Goal: Navigation & Orientation: Find specific page/section

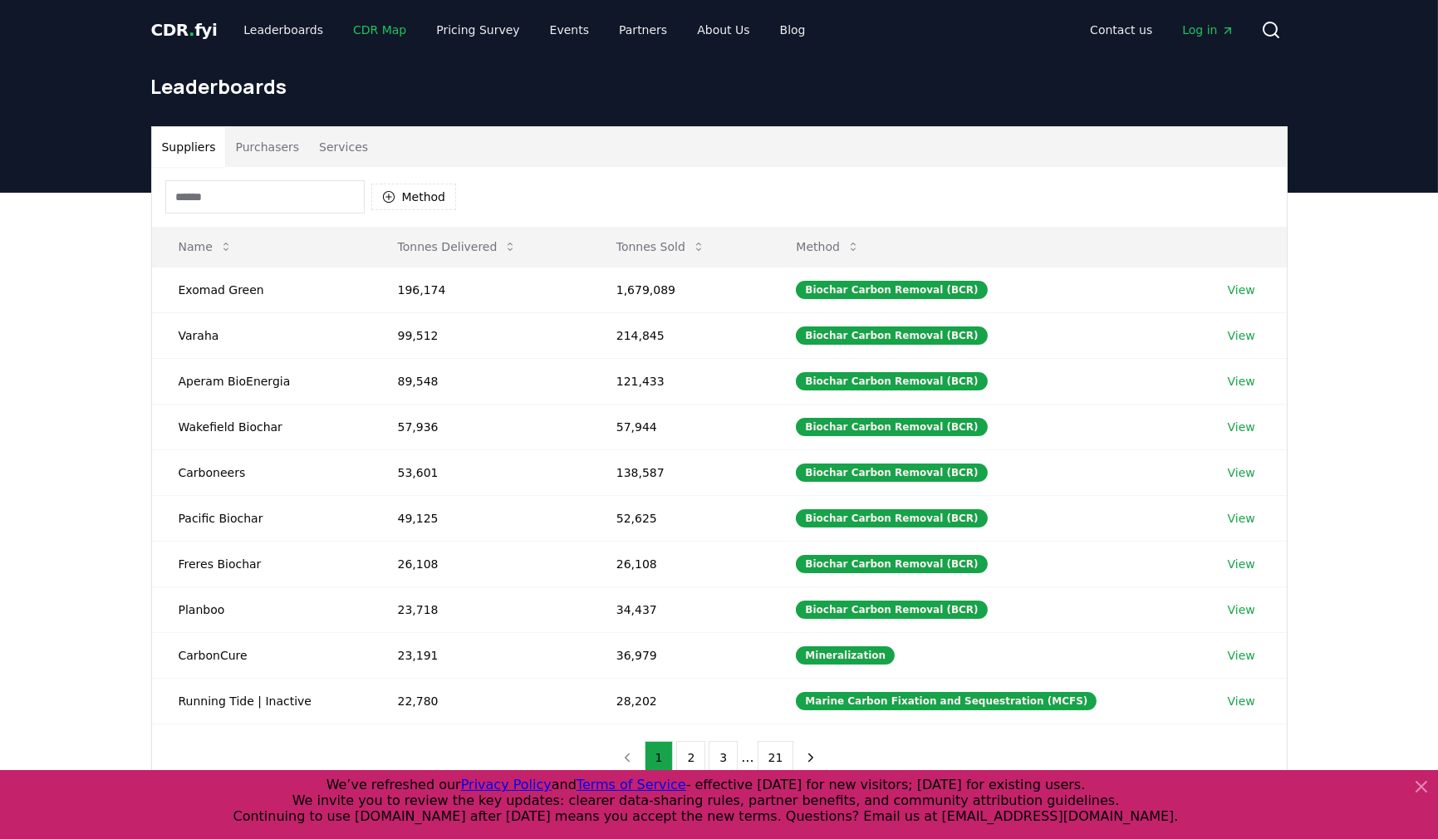
click at [340, 25] on link "CDR Map" at bounding box center [380, 30] width 80 height 30
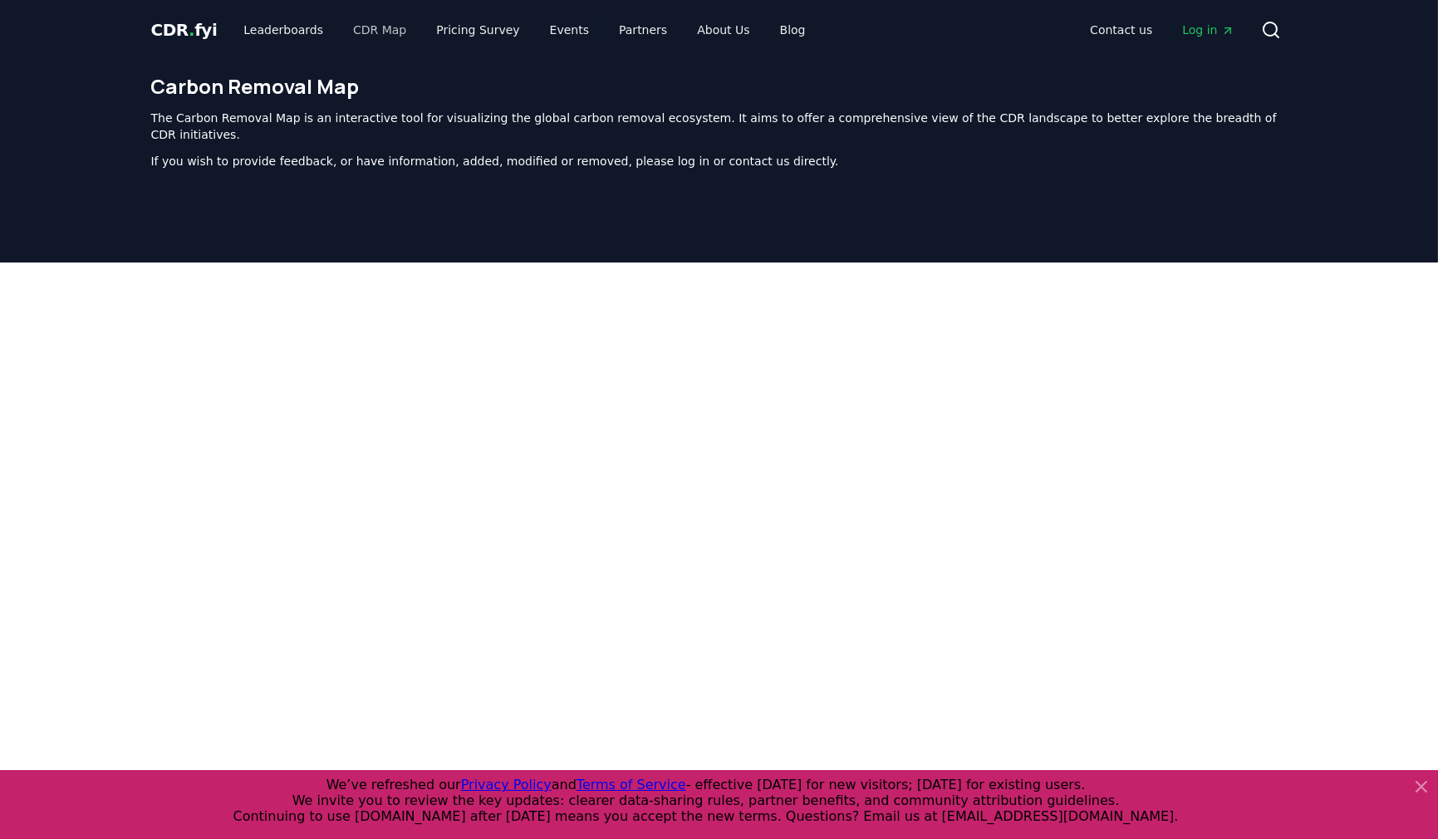
scroll to position [444, 0]
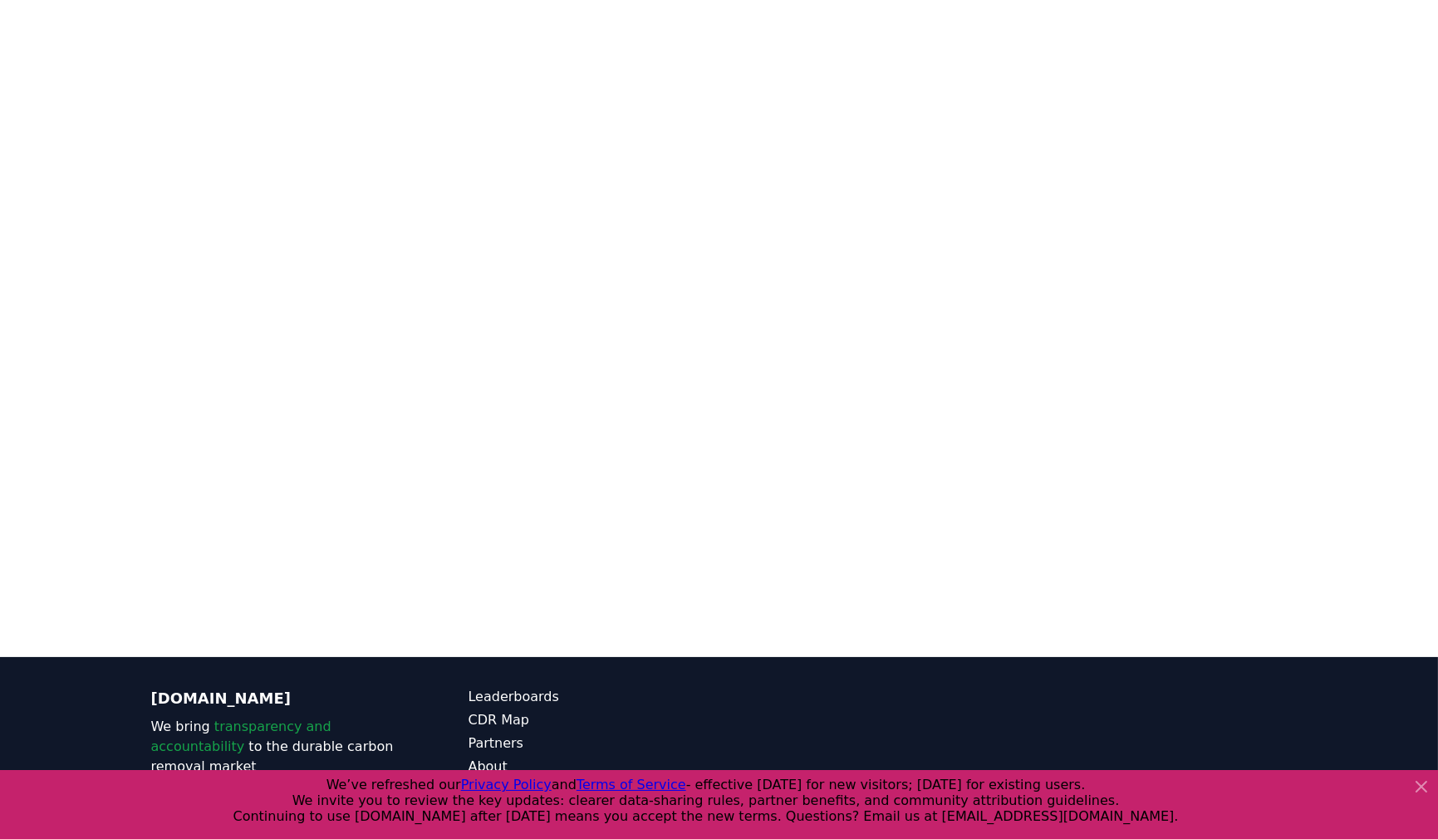
click at [1429, 792] on icon at bounding box center [1421, 787] width 20 height 20
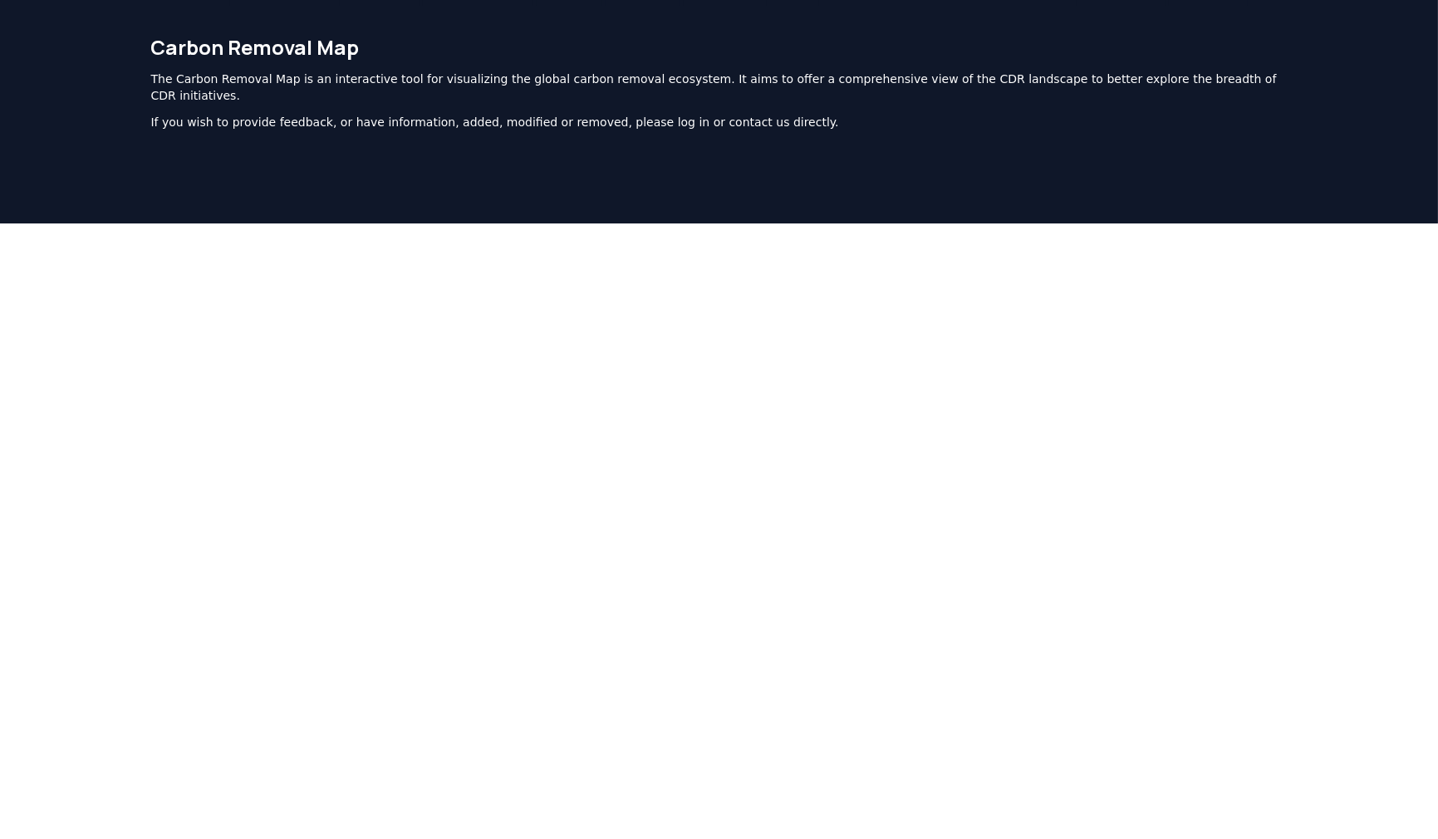
scroll to position [0, 0]
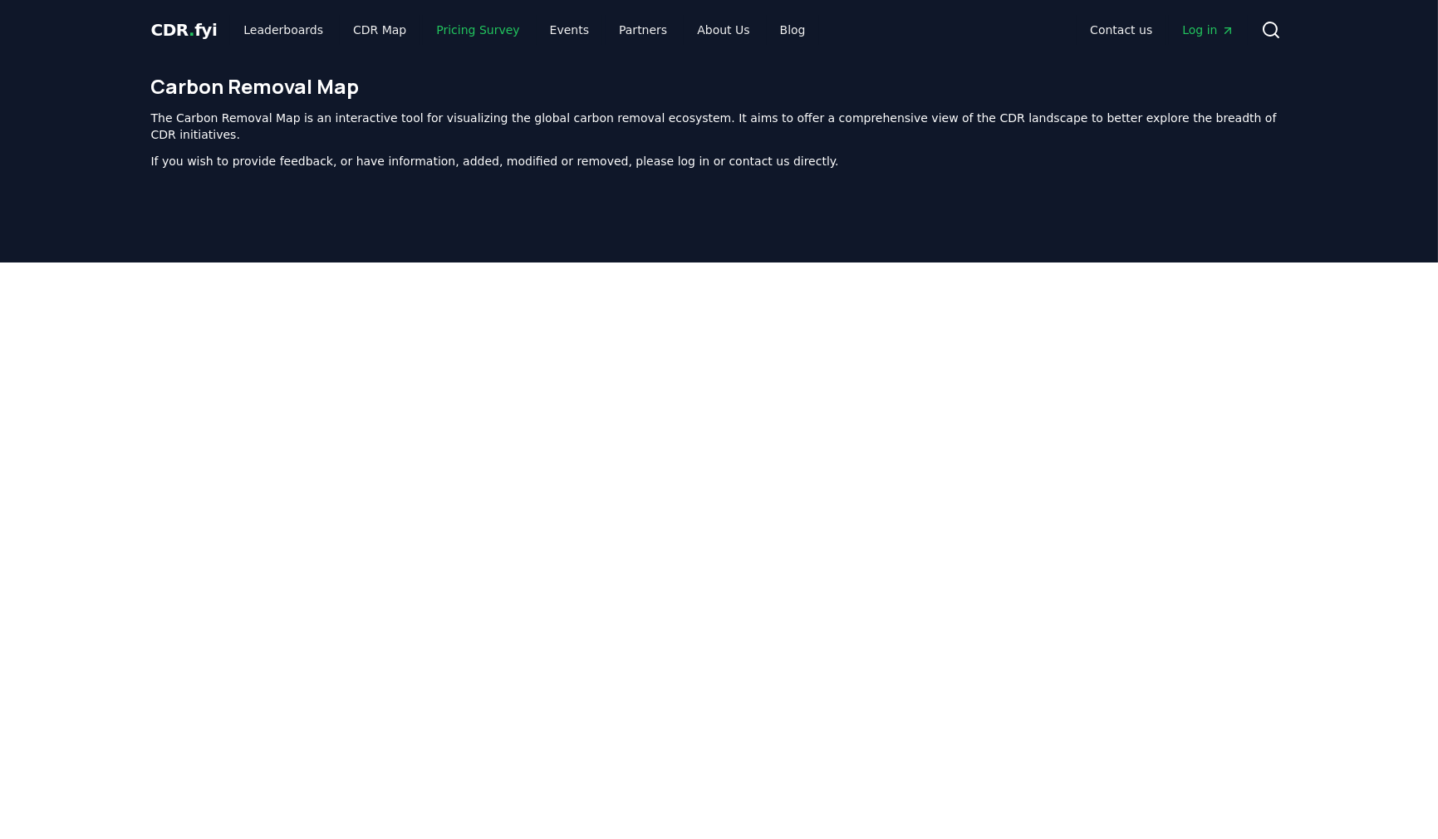
click at [423, 19] on link "Pricing Survey" at bounding box center [478, 30] width 110 height 30
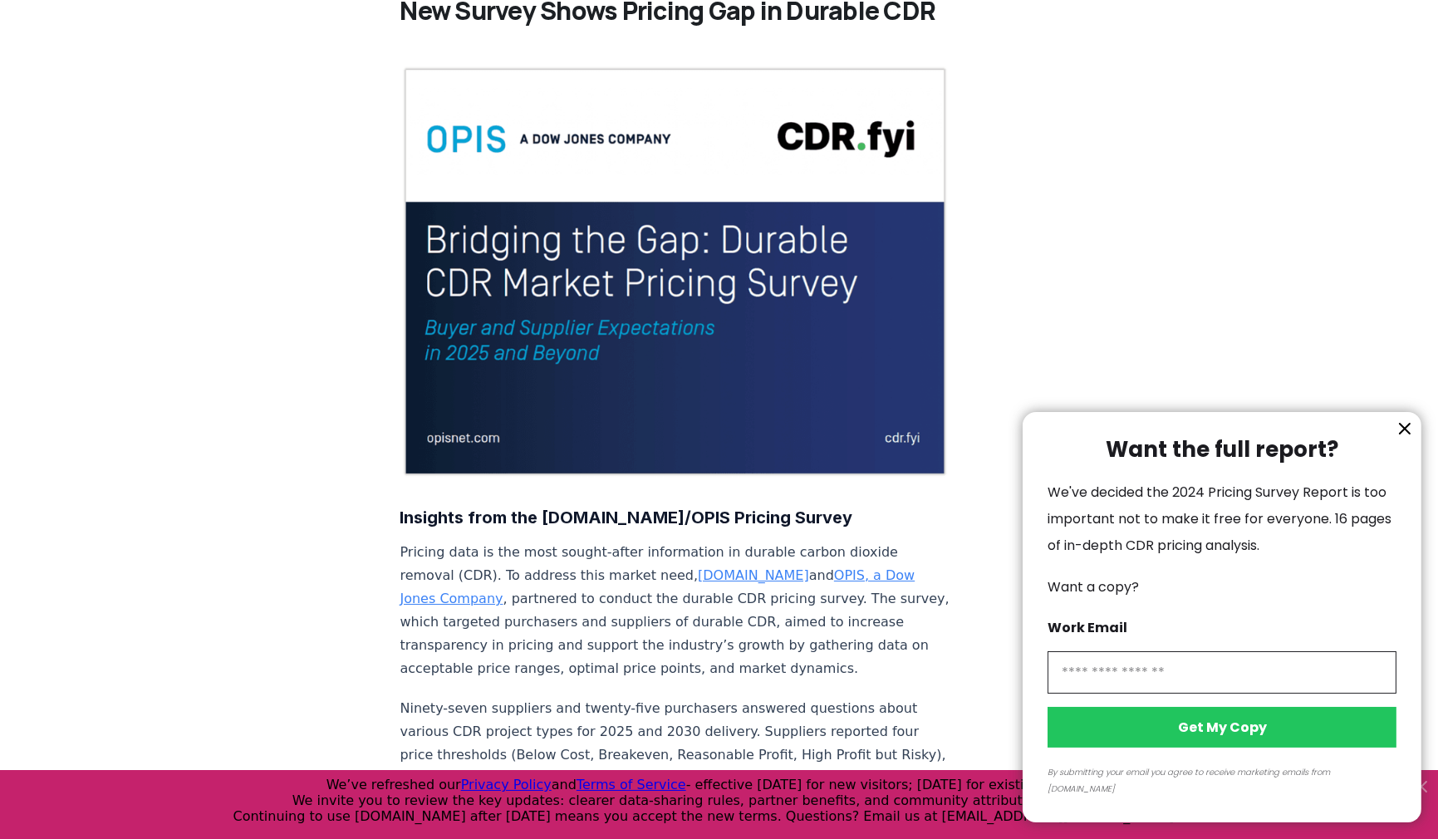
scroll to position [277, 0]
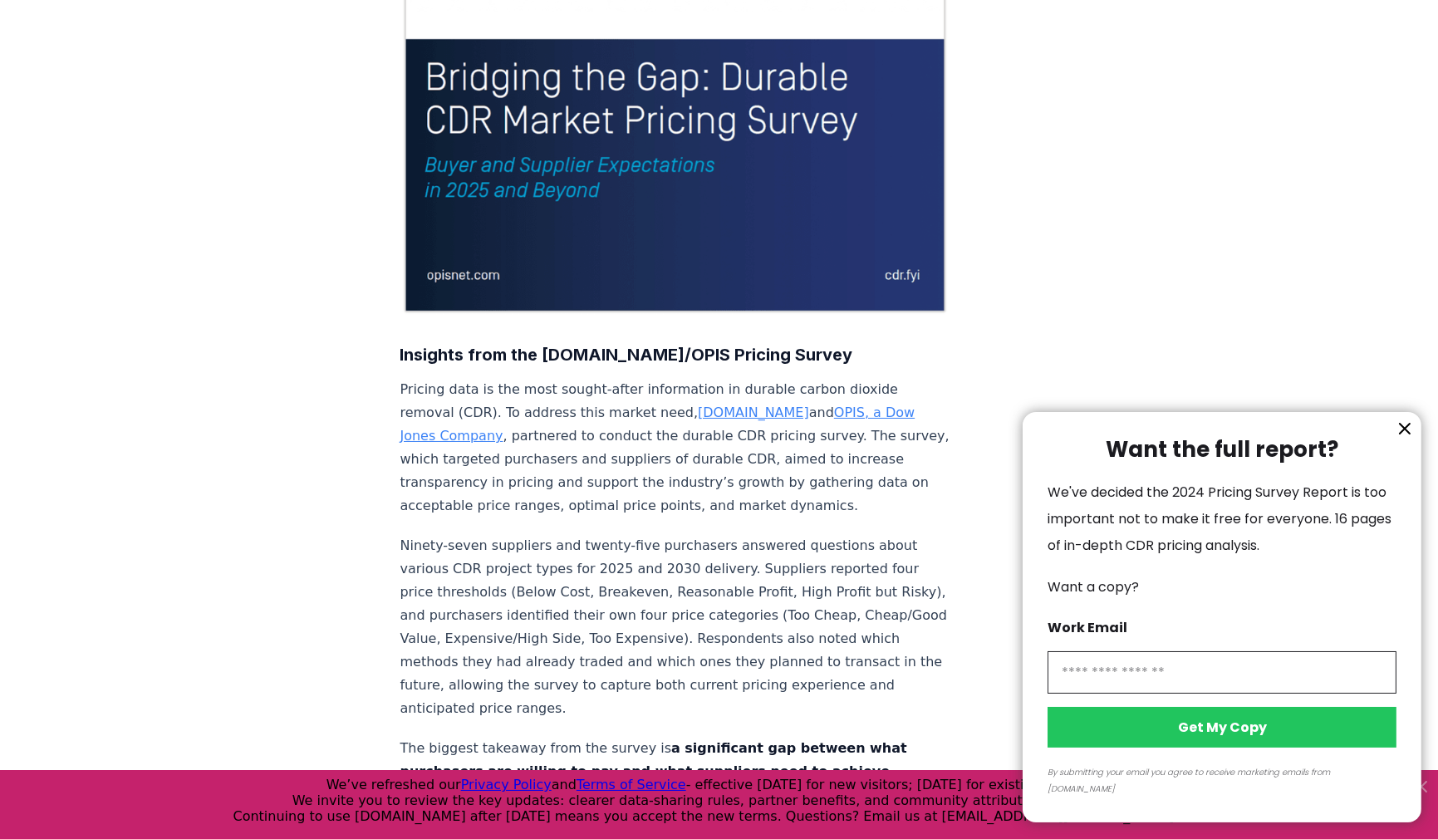
click at [1399, 439] on icon "information" at bounding box center [1405, 429] width 20 height 20
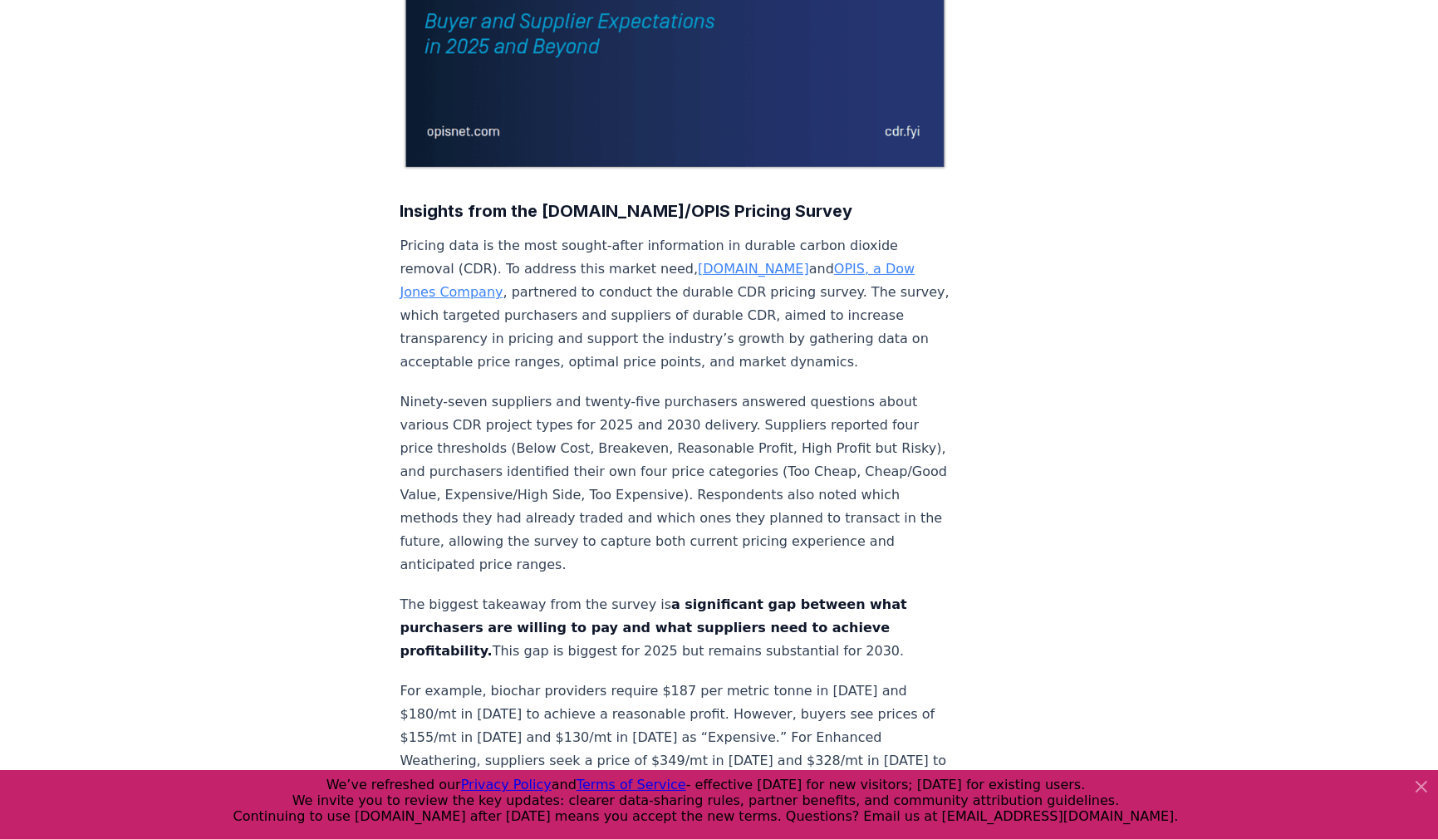
scroll to position [461, 0]
